Goal: Task Accomplishment & Management: Use online tool/utility

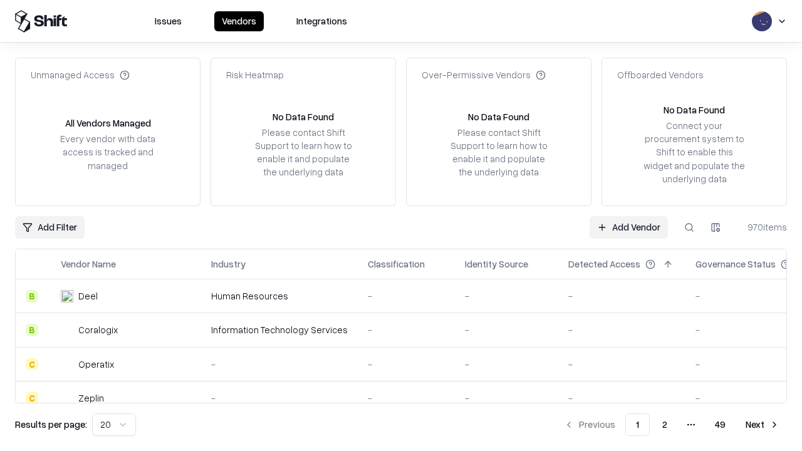
click at [628, 227] on link "Add Vendor" at bounding box center [629, 227] width 78 height 23
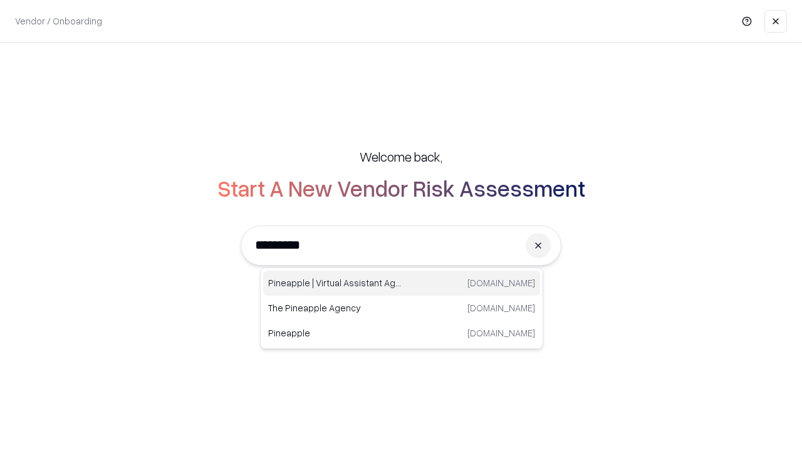
click at [402, 283] on div "Pineapple | Virtual Assistant Agency [DOMAIN_NAME]" at bounding box center [401, 283] width 277 height 25
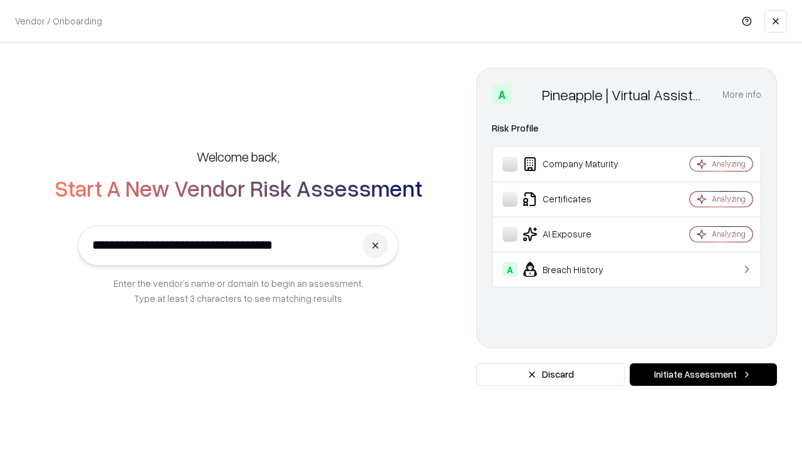
type input "**********"
click at [703, 375] on button "Initiate Assessment" at bounding box center [703, 374] width 147 height 23
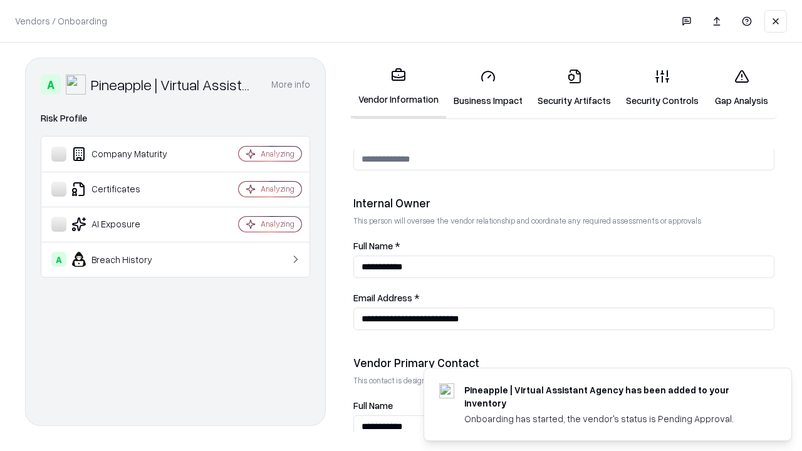
scroll to position [649, 0]
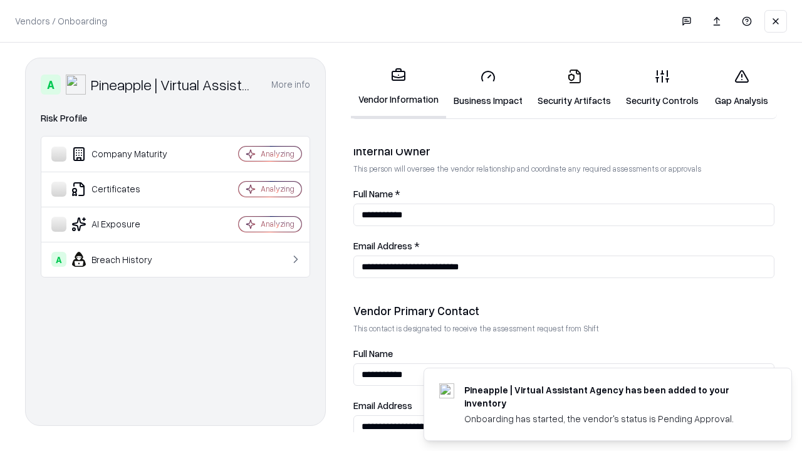
click at [488, 88] on link "Business Impact" at bounding box center [488, 88] width 84 height 58
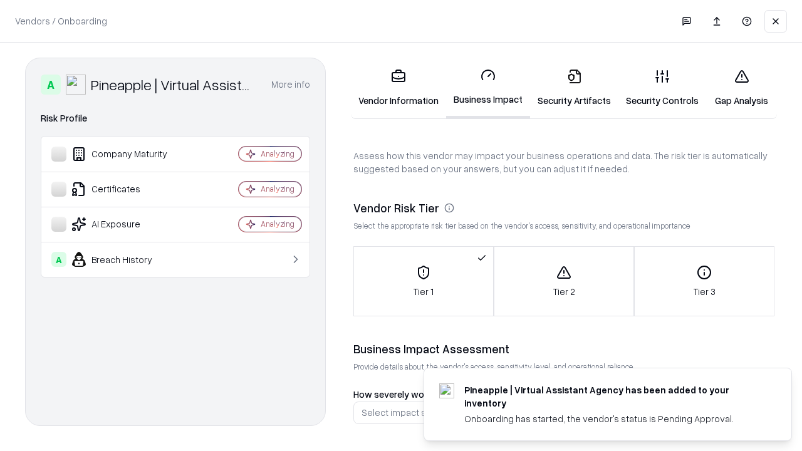
click at [741, 88] on link "Gap Analysis" at bounding box center [741, 88] width 71 height 58
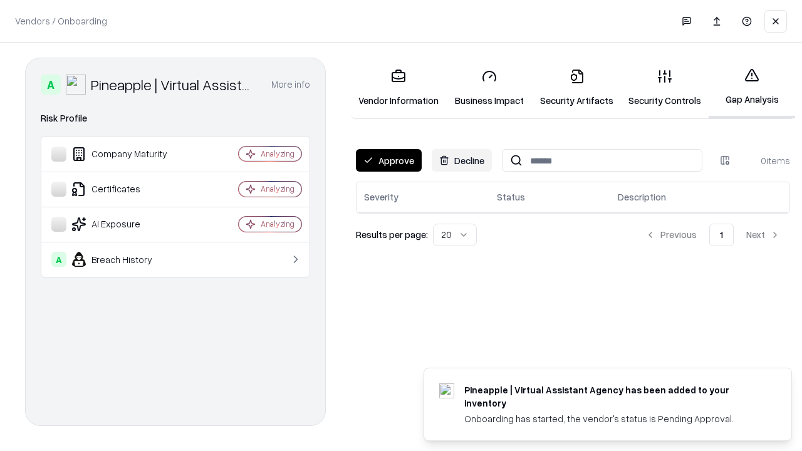
click at [388, 160] on button "Approve" at bounding box center [389, 160] width 66 height 23
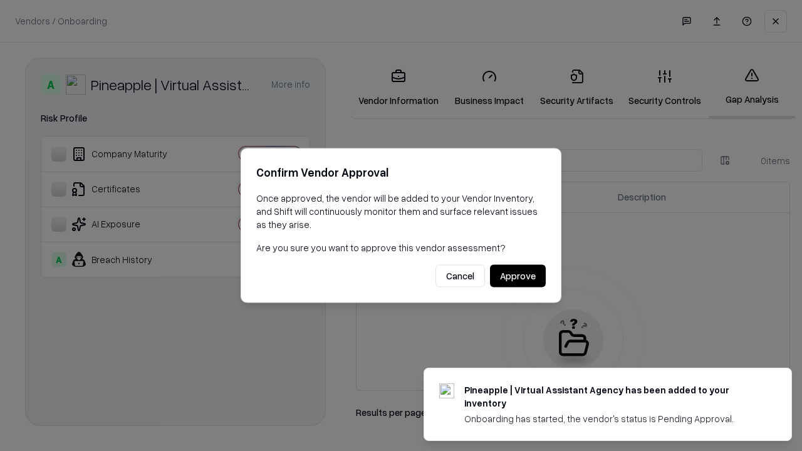
click at [517, 276] on button "Approve" at bounding box center [518, 276] width 56 height 23
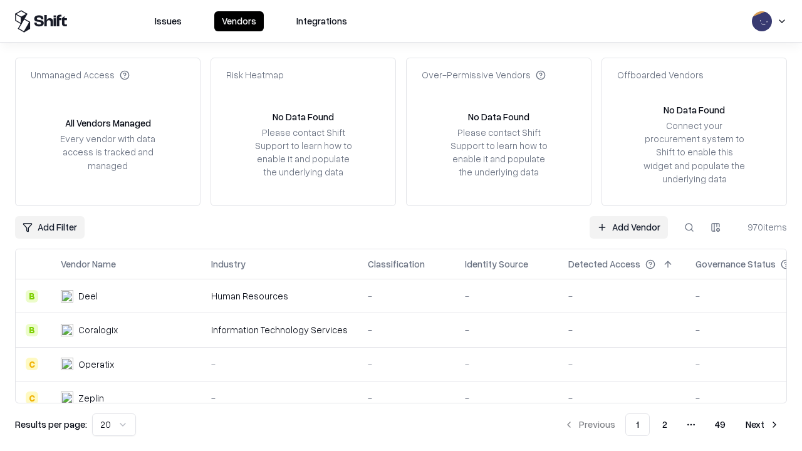
type input "**********"
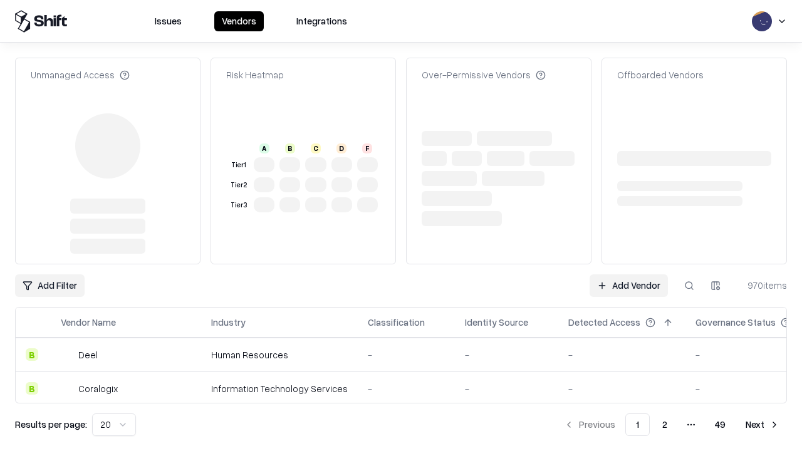
click at [628, 274] on link "Add Vendor" at bounding box center [629, 285] width 78 height 23
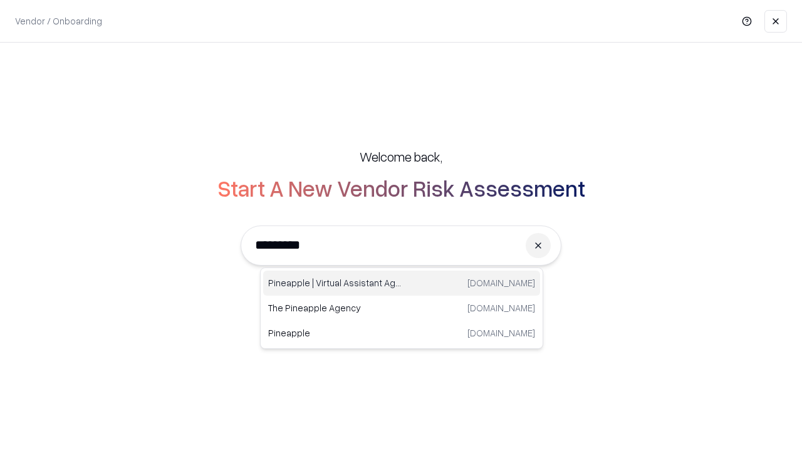
click at [402, 283] on div "Pineapple | Virtual Assistant Agency [DOMAIN_NAME]" at bounding box center [401, 283] width 277 height 25
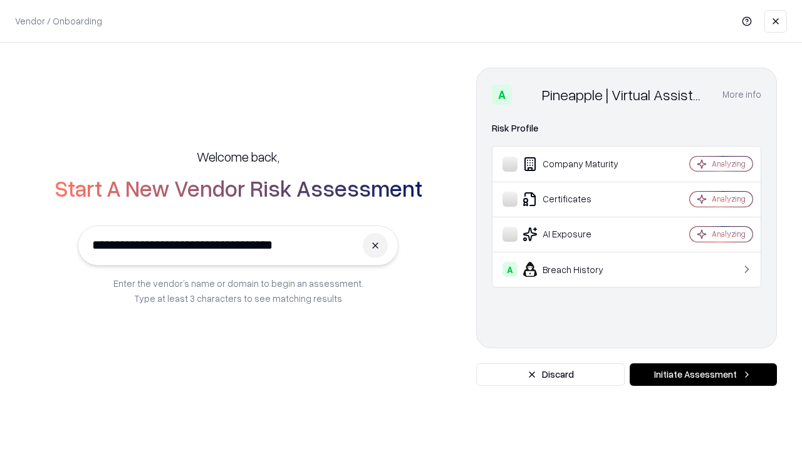
type input "**********"
click at [703, 375] on button "Initiate Assessment" at bounding box center [703, 374] width 147 height 23
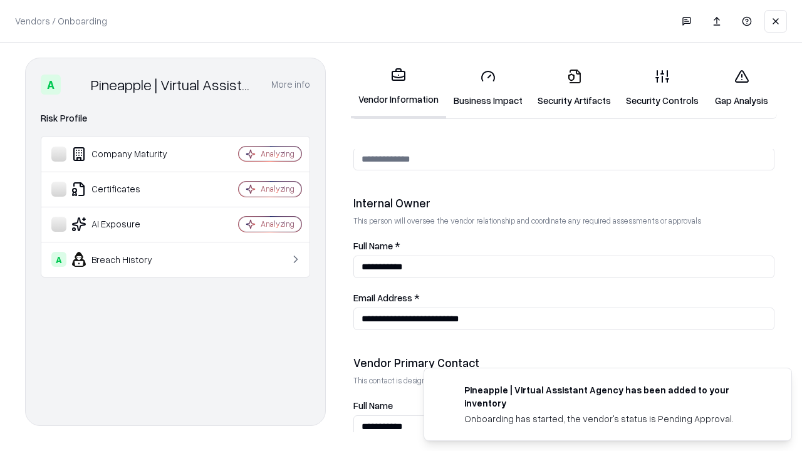
scroll to position [649, 0]
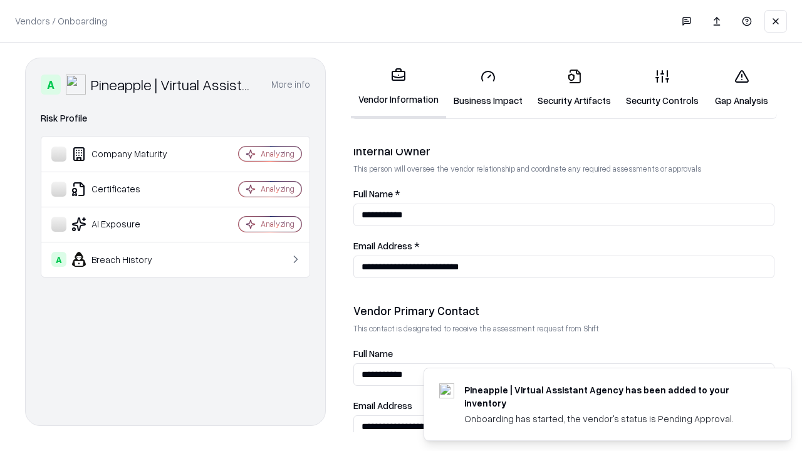
click at [741, 88] on link "Gap Analysis" at bounding box center [741, 88] width 71 height 58
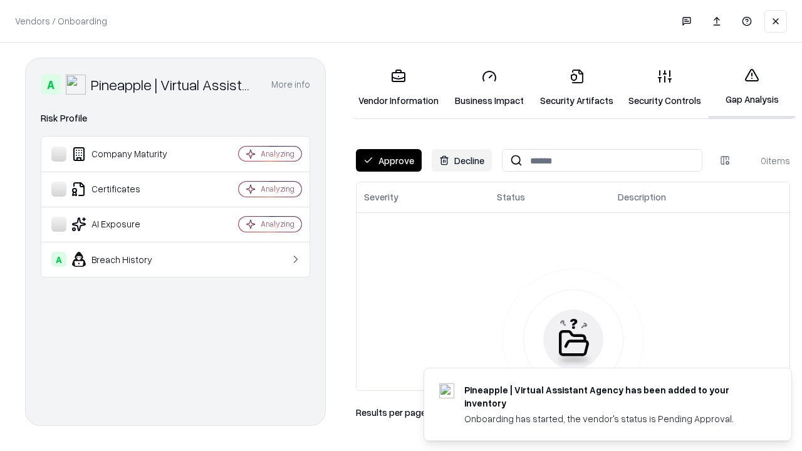
click at [388, 160] on button "Approve" at bounding box center [389, 160] width 66 height 23
